Goal: Information Seeking & Learning: Find specific fact

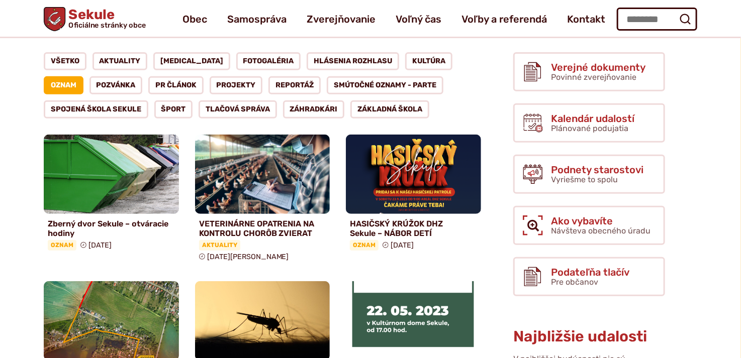
scroll to position [101, 0]
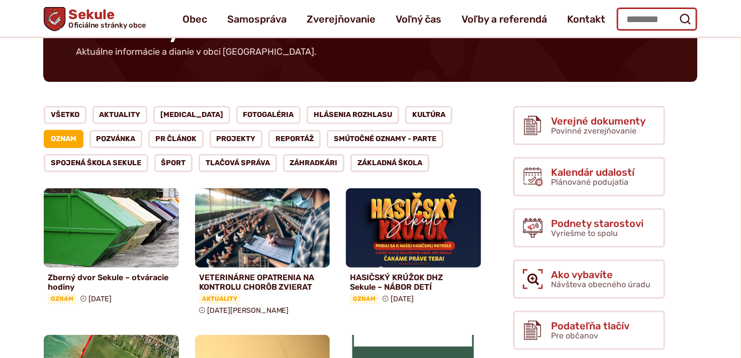
click at [628, 25] on input "Hľadať:" at bounding box center [657, 19] width 80 height 23
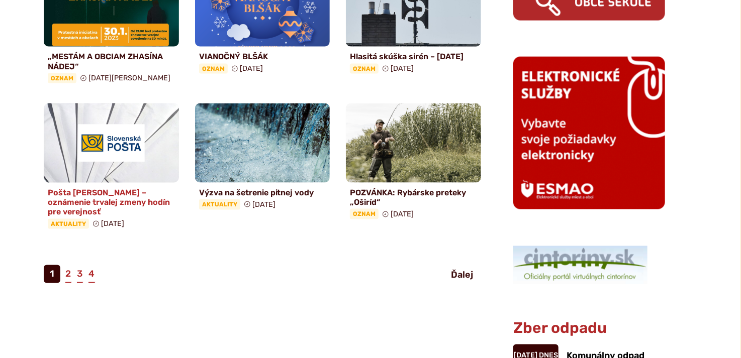
scroll to position [615, 0]
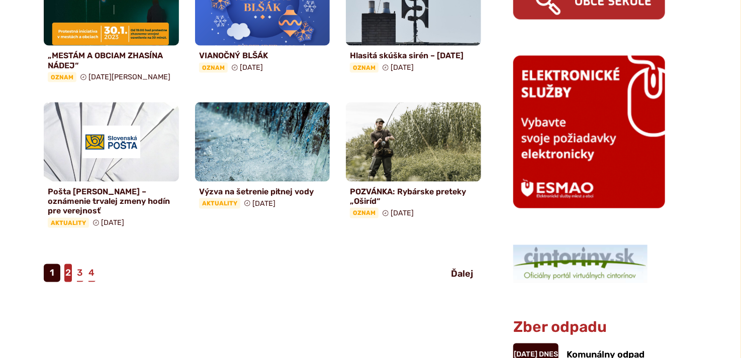
click at [69, 264] on link "2" at bounding box center [68, 273] width 8 height 18
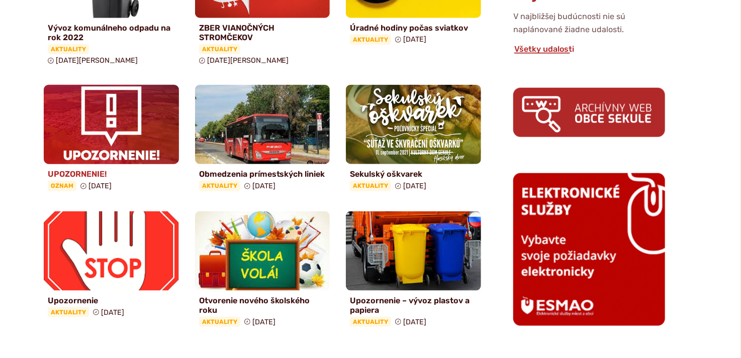
scroll to position [503, 0]
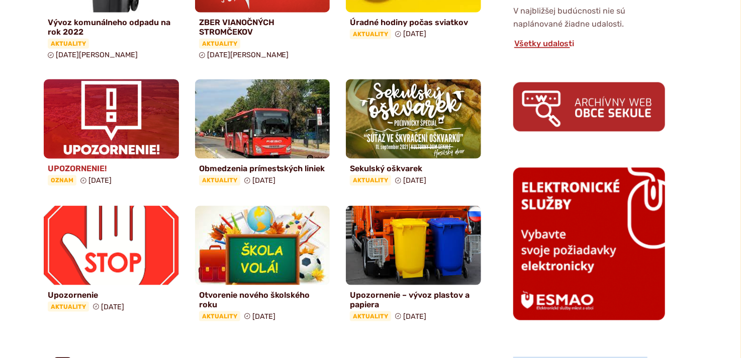
click at [97, 121] on img at bounding box center [111, 119] width 155 height 92
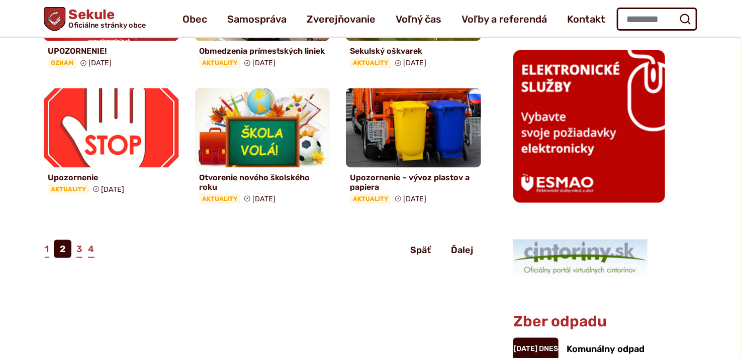
scroll to position [603, 0]
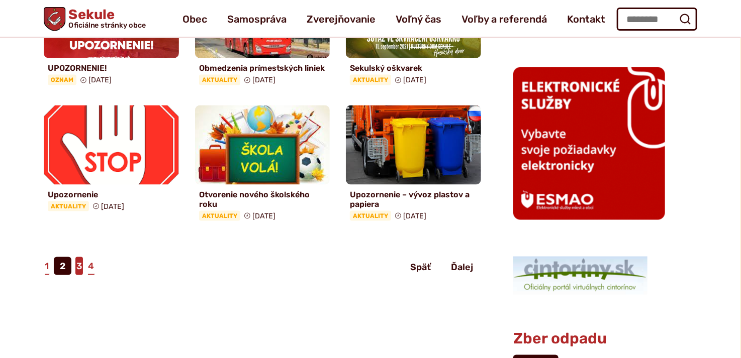
click at [78, 257] on link "3" at bounding box center [79, 266] width 8 height 18
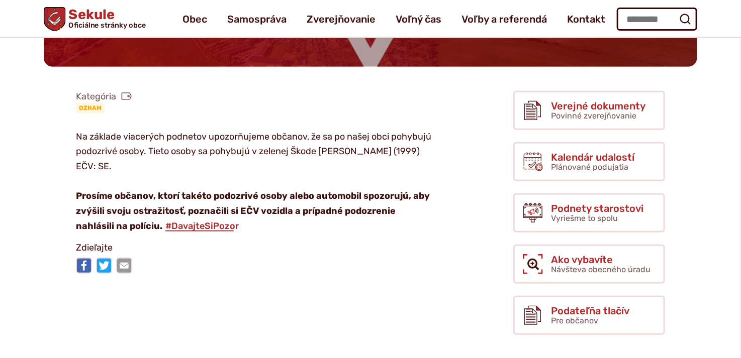
scroll to position [151, 0]
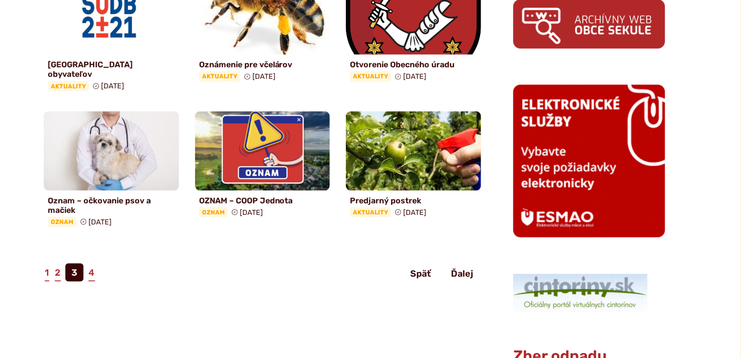
scroll to position [603, 0]
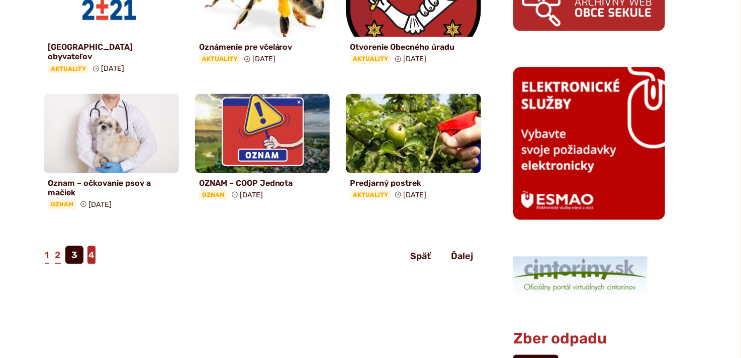
click at [94, 246] on link "4" at bounding box center [91, 255] width 8 height 18
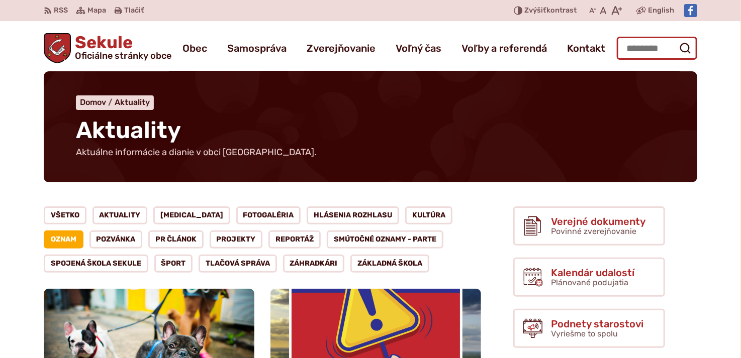
click at [635, 54] on input "Hľadať:" at bounding box center [657, 48] width 80 height 23
type input "**********"
click at [684, 46] on icon "submit" at bounding box center [685, 48] width 12 height 12
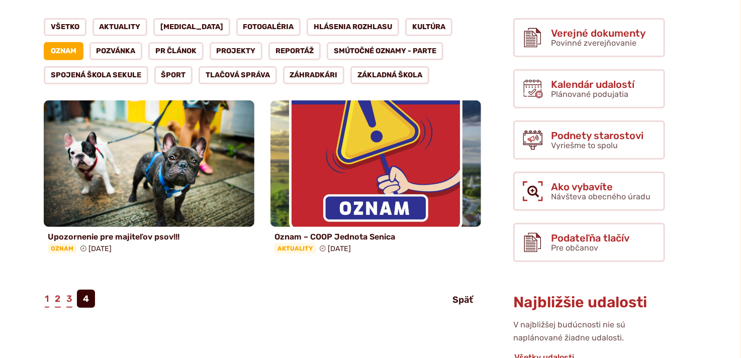
scroll to position [101, 0]
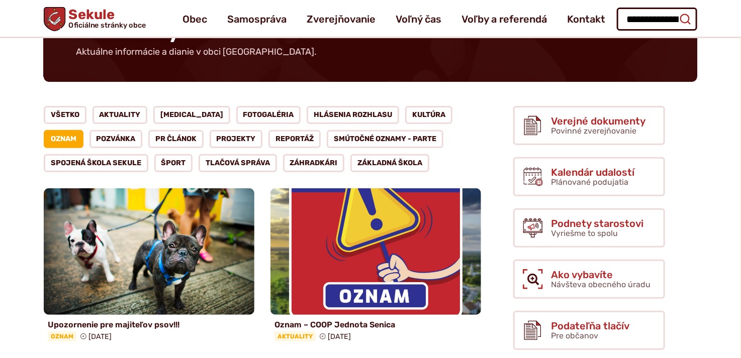
click at [685, 16] on icon "submit" at bounding box center [685, 19] width 12 height 12
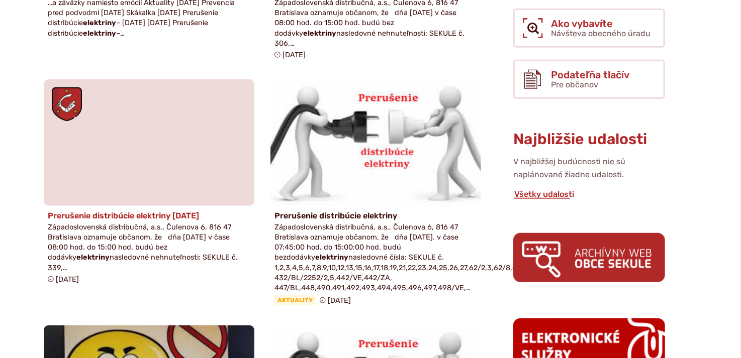
scroll to position [251, 0]
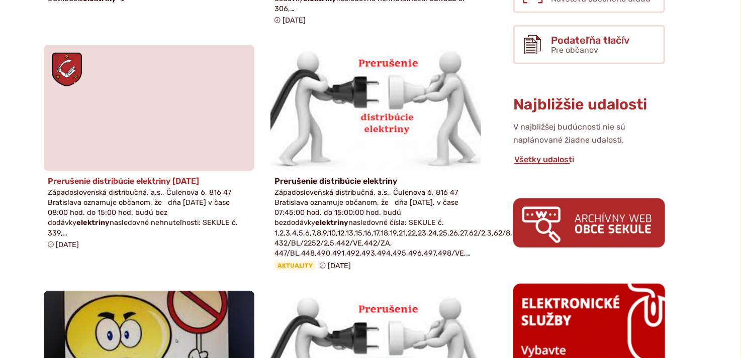
click at [156, 182] on h4 "Prerušenie distribúcie elektriny [DATE]" at bounding box center [149, 181] width 203 height 10
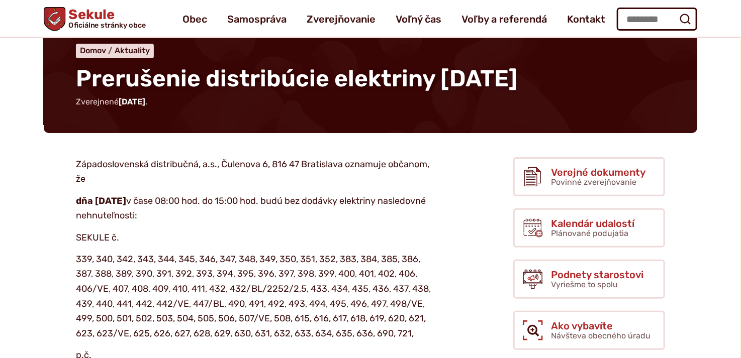
scroll to position [50, 0]
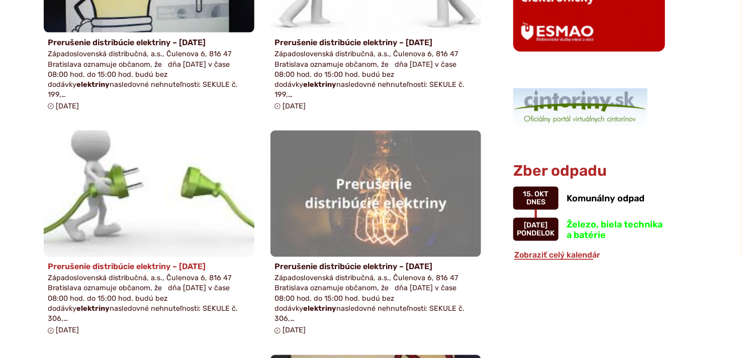
scroll to position [654, 0]
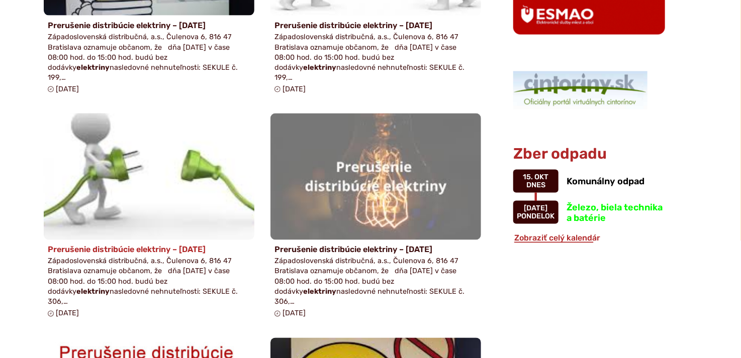
click at [110, 288] on strong "elektriny" at bounding box center [92, 292] width 33 height 9
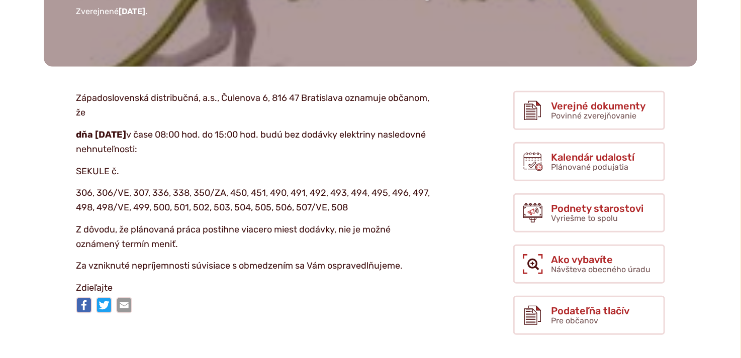
scroll to position [151, 0]
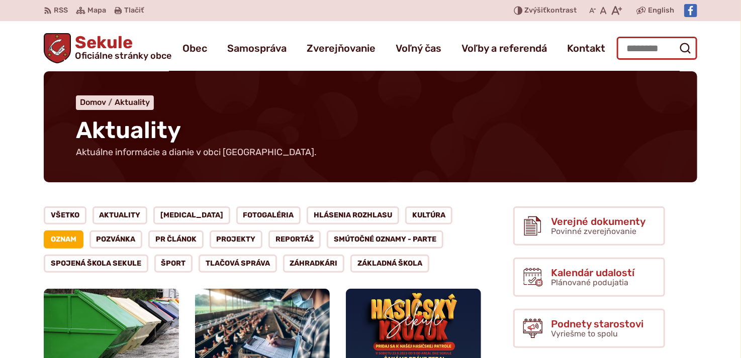
click at [636, 43] on input "Hľadať:" at bounding box center [657, 48] width 80 height 23
type input "*********"
click at [688, 48] on icon "submit" at bounding box center [685, 48] width 12 height 12
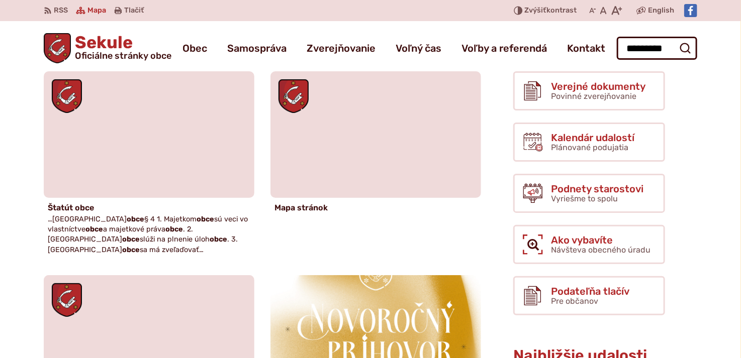
click at [87, 8] on span "Mapa" at bounding box center [96, 11] width 19 height 12
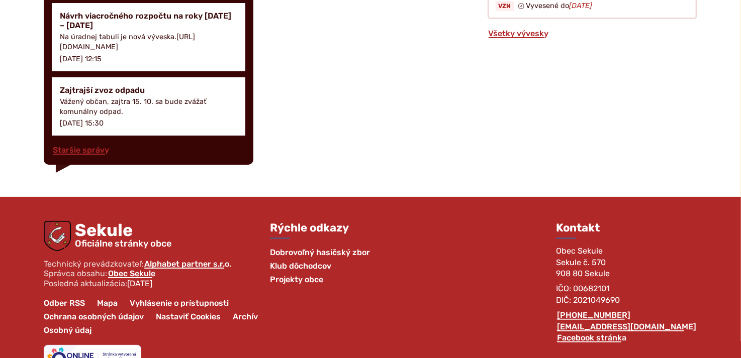
scroll to position [1732, 0]
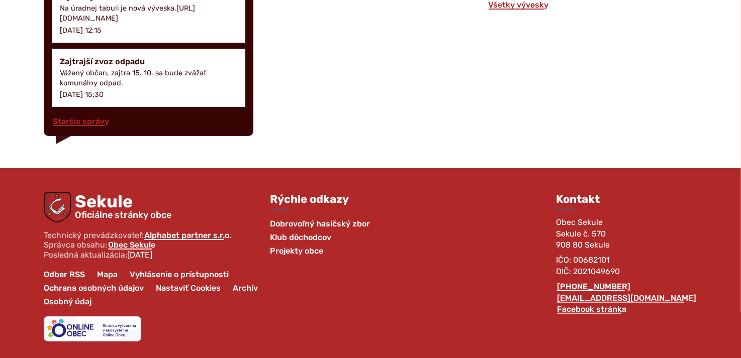
click at [111, 271] on span "Mapa" at bounding box center [107, 275] width 33 height 14
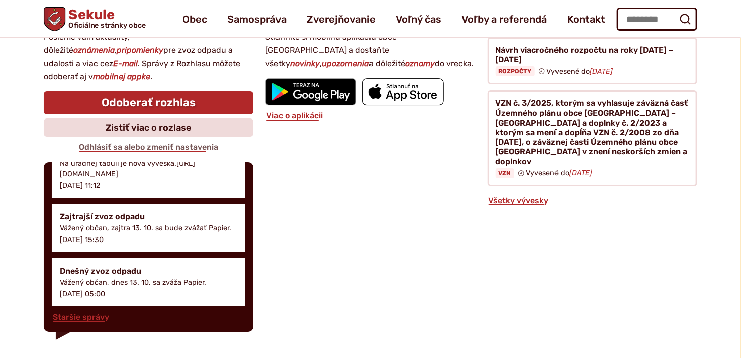
scroll to position [1530, 0]
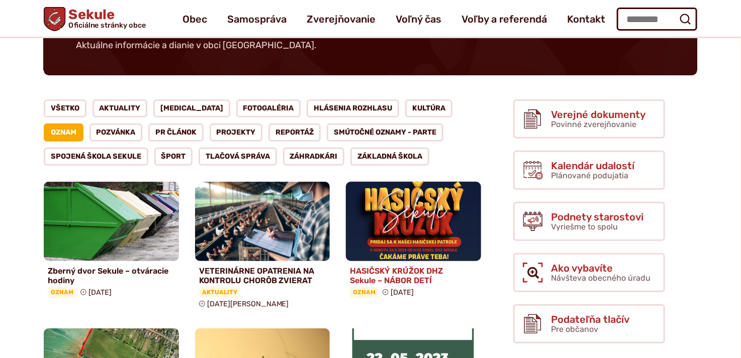
scroll to position [101, 0]
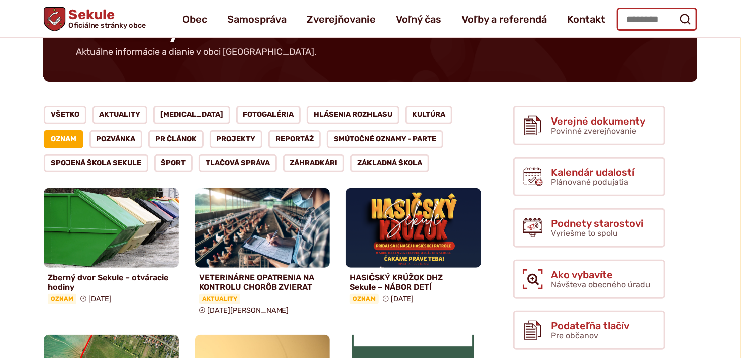
click at [623, 17] on input "Hľadať:" at bounding box center [657, 19] width 80 height 23
type input "**********"
click at [687, 20] on icon "submit" at bounding box center [685, 19] width 12 height 12
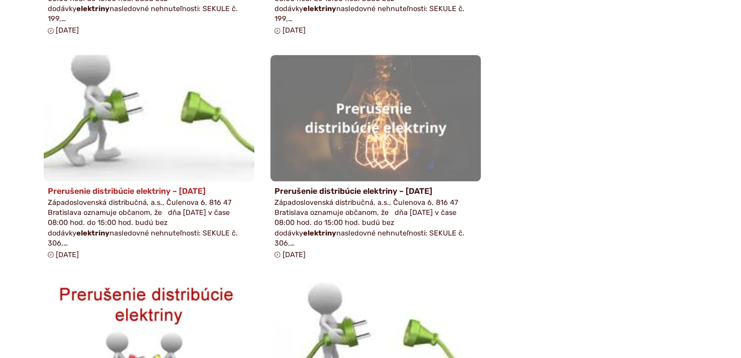
scroll to position [955, 0]
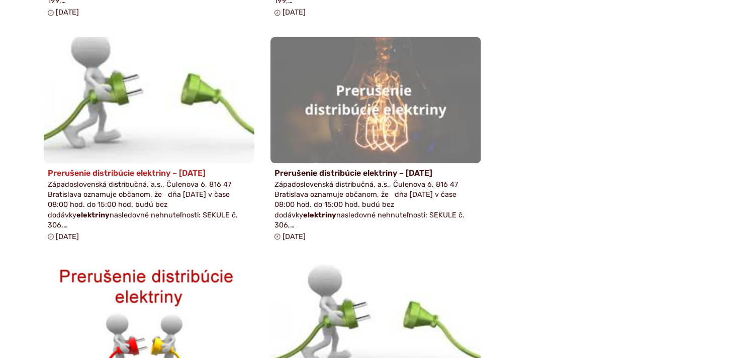
click at [152, 168] on h4 "Prerušenie distribúcie elektriny – [DATE]" at bounding box center [149, 173] width 203 height 10
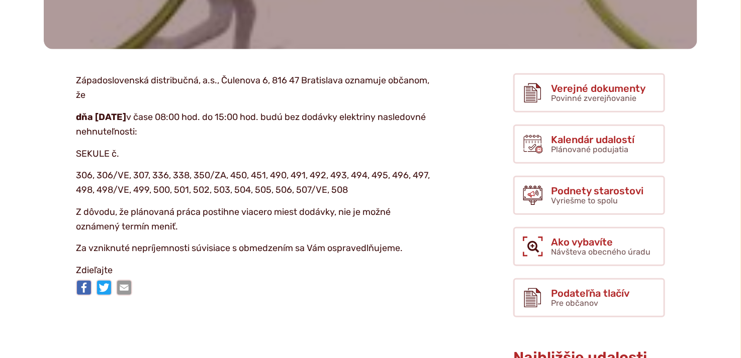
scroll to position [201, 0]
